Goal: Information Seeking & Learning: Learn about a topic

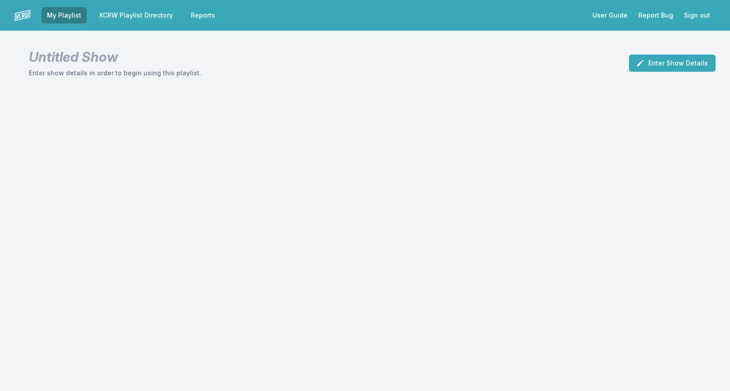
click at [146, 13] on link "KCRW Playlist Directory" at bounding box center [136, 15] width 84 height 16
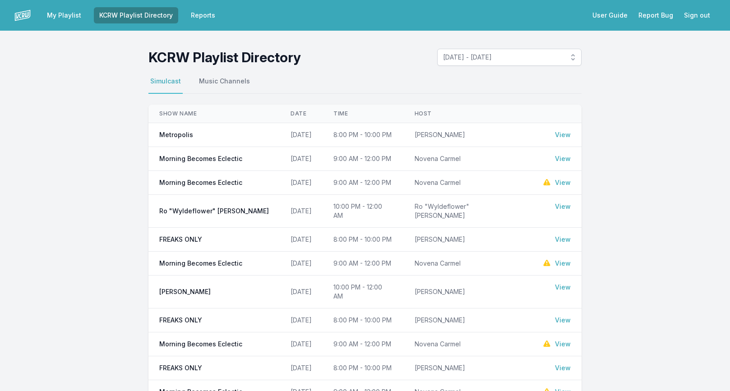
click at [561, 158] on link "View" at bounding box center [563, 158] width 16 height 9
click at [562, 183] on link "View" at bounding box center [563, 182] width 16 height 9
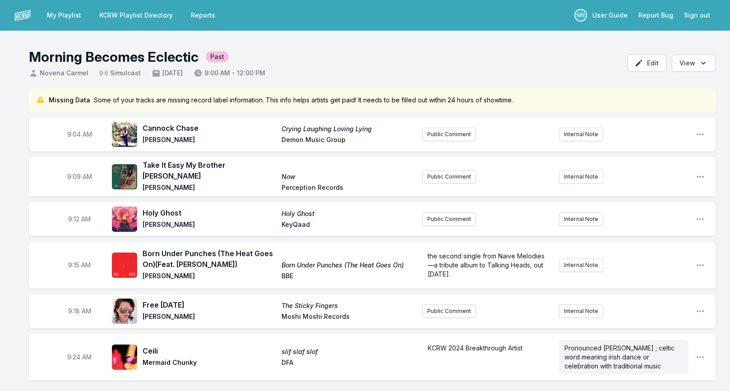
click at [119, 14] on link "KCRW Playlist Directory" at bounding box center [136, 15] width 84 height 16
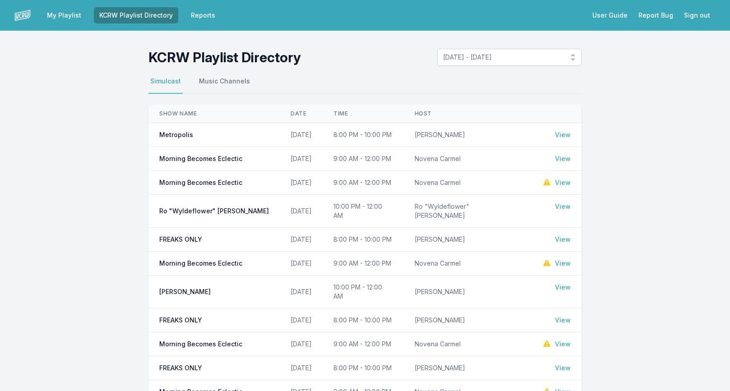
click at [560, 162] on link "View" at bounding box center [563, 158] width 16 height 9
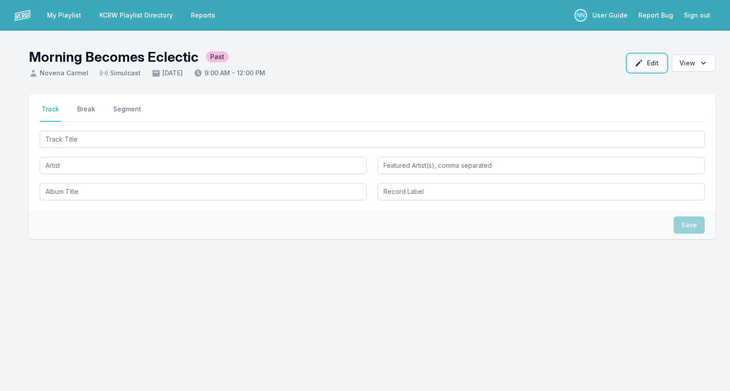
click at [655, 63] on button "Edit" at bounding box center [647, 63] width 39 height 17
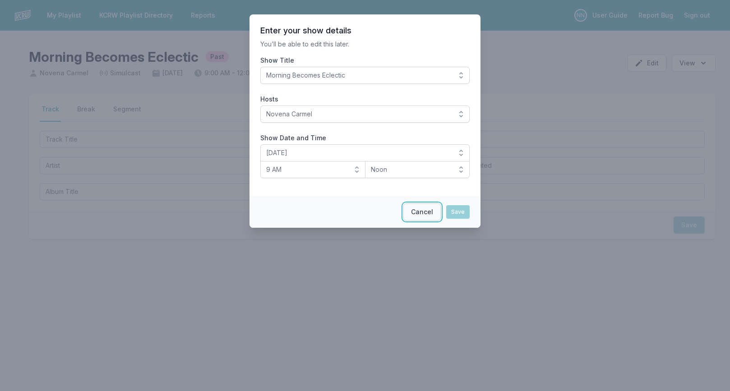
click at [418, 209] on button "Cancel" at bounding box center [422, 212] width 37 height 17
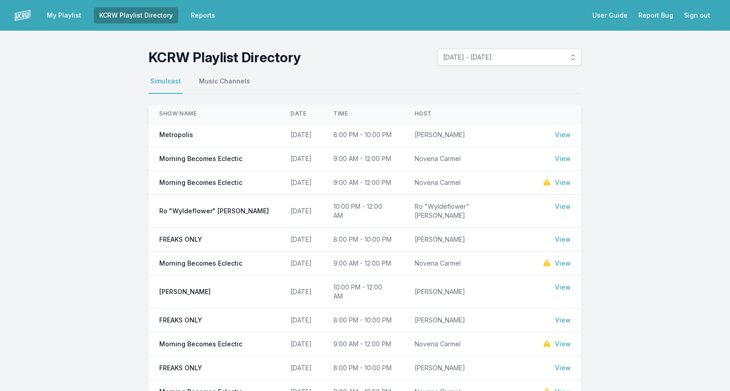
click at [560, 160] on link "View" at bounding box center [563, 158] width 16 height 9
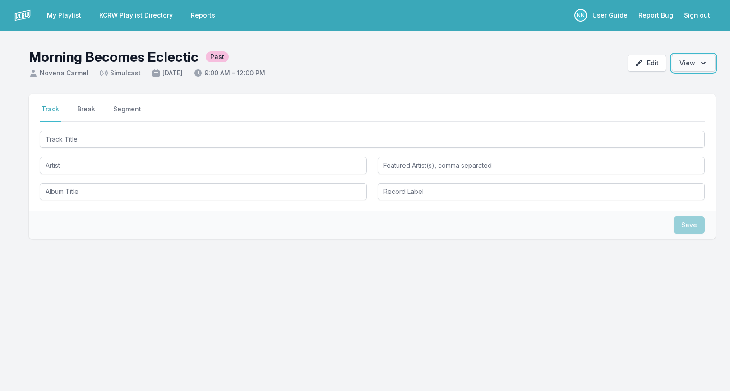
click at [701, 64] on icon "Open options" at bounding box center [703, 63] width 9 height 9
click at [591, 62] on header "Morning Becomes Eclectic Past Novena Carmel Simulcast [DATE] 9:00 AM - 12:00 PM…" at bounding box center [365, 60] width 730 height 58
click at [644, 65] on icon "button" at bounding box center [639, 63] width 9 height 9
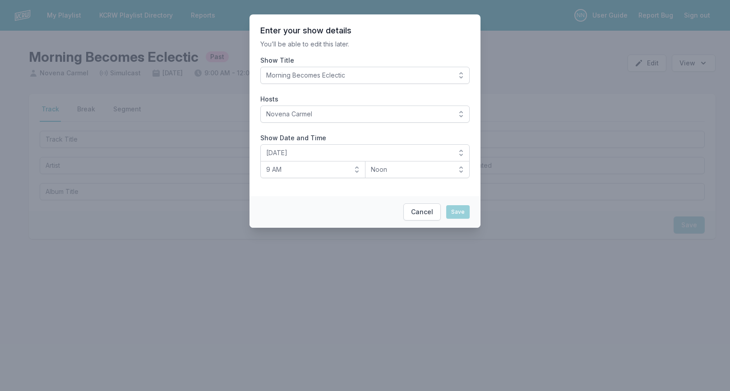
click at [354, 79] on span "Morning Becomes Eclectic" at bounding box center [358, 75] width 185 height 9
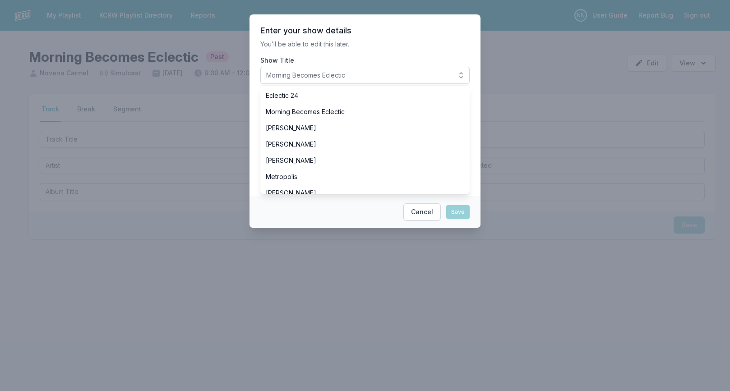
click at [369, 48] on p "You’ll be able to edit this later." at bounding box center [364, 44] width 209 height 9
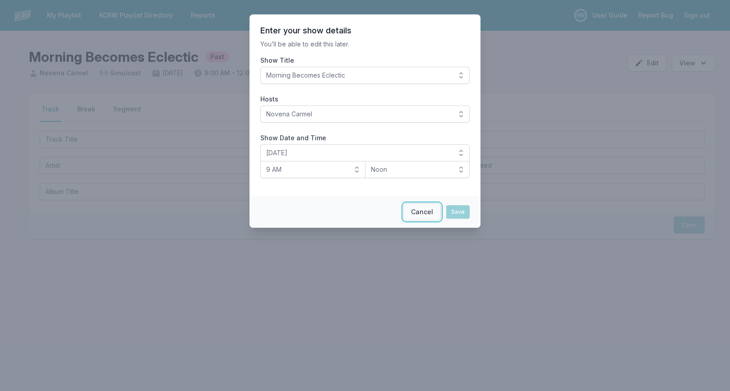
click at [423, 209] on button "Cancel" at bounding box center [422, 212] width 37 height 17
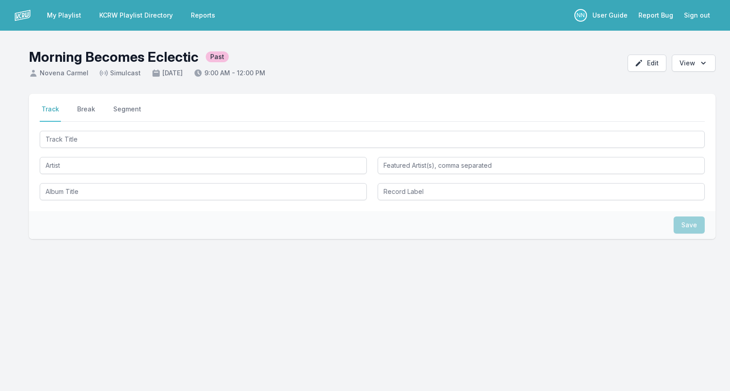
click at [147, 19] on link "KCRW Playlist Directory" at bounding box center [136, 15] width 84 height 16
